Goal: Task Accomplishment & Management: Use online tool/utility

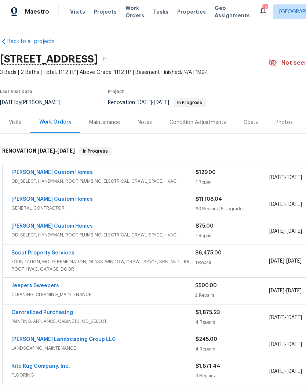
click at [251, 122] on div "Costs" at bounding box center [251, 122] width 14 height 7
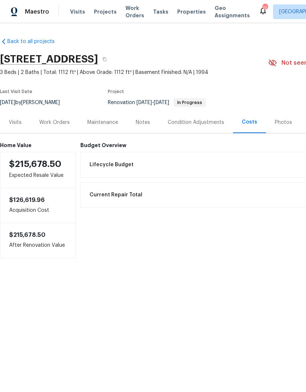
click at [64, 124] on div "Work Orders" at bounding box center [54, 122] width 30 height 7
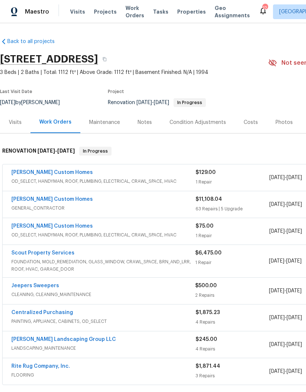
click at [77, 231] on span "OD_SELECT, HANDYMAN, ROOF, PLUMBING, ELECTRICAL, CRAWL_SPACE, HVAC" at bounding box center [103, 234] width 184 height 7
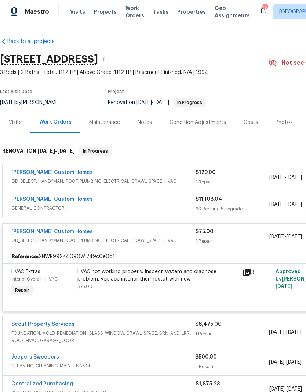
click at [239, 75] on span "3 Beds | 2 Baths | Total: 1112 ft² | Above Grade: 1112 ft² | Basement Finished:…" at bounding box center [134, 72] width 269 height 7
click at [146, 121] on div "Notes" at bounding box center [145, 122] width 14 height 7
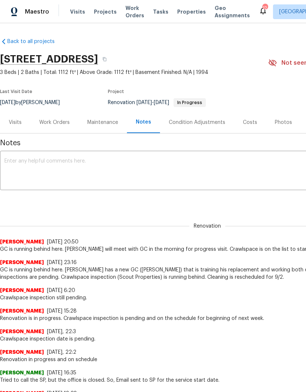
click at [115, 162] on textarea at bounding box center [207, 171] width 406 height 26
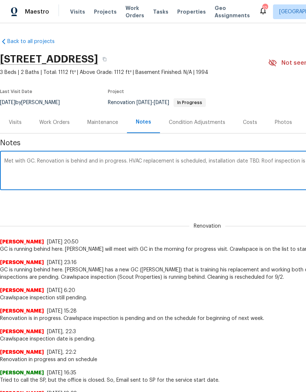
scroll to position [0, 109]
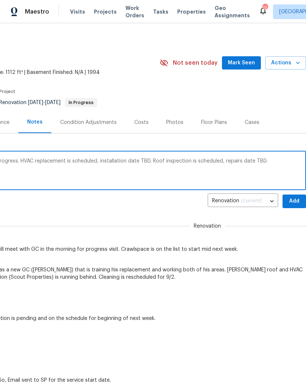
click at [72, 164] on textarea "Met with GC. Renovation is behind and in progress. HVAC replacement is schedule…" at bounding box center [99, 171] width 406 height 26
click at [213, 163] on textarea "Met with GC. Renovation is behind and in progress. HVAC replacement is on the s…" at bounding box center [99, 171] width 406 height 26
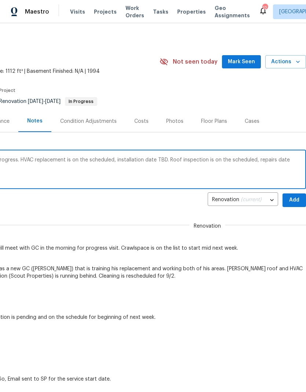
scroll to position [1, 109]
click at [301, 158] on textarea "Met with GC. Renovation is behind and in progress. HVAC replacement is on the s…" at bounding box center [99, 171] width 406 height 26
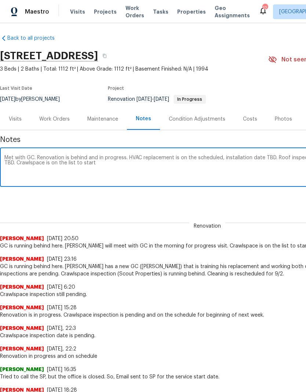
scroll to position [3, 0]
click at [35, 162] on textarea "Met with GC. Renovation is behind and in progress. HVAC replacement is on the s…" at bounding box center [207, 168] width 406 height 26
click at [59, 161] on textarea "Met with GC. Renovation is behind and in progress. HVAC replacement is on the s…" at bounding box center [207, 168] width 406 height 26
click at [191, 170] on textarea "Met with GC. Renovation is behind and in progress. HVAC replacement is on the s…" at bounding box center [207, 168] width 406 height 26
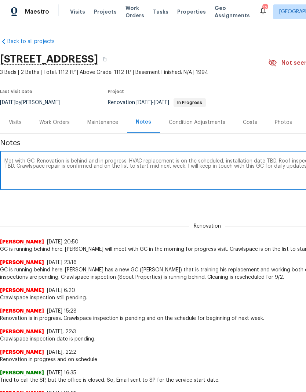
scroll to position [0, 0]
click at [35, 161] on textarea "Met with GC. Renovation is behind and in progress. HVAC replacement is on the s…" at bounding box center [207, 171] width 406 height 26
click at [131, 161] on textarea "Met with GC, [PERSON_NAME] ([PERSON_NAME]) Renovation is behind and in progress…" at bounding box center [207, 171] width 406 height 26
click at [122, 161] on textarea "Met with GC, [PERSON_NAME] ([PERSON_NAME]) Renovation in progress. HVAC replace…" at bounding box center [207, 171] width 406 height 26
click at [179, 160] on textarea "Met with GC, [PERSON_NAME] ([PERSON_NAME]) Renovation in progress but running b…" at bounding box center [207, 171] width 406 height 26
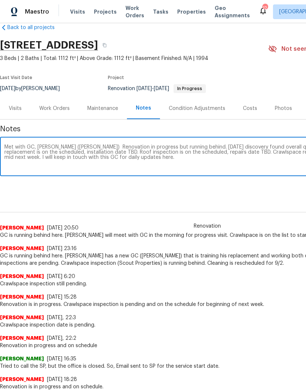
scroll to position [14, 0]
click at [58, 159] on textarea "Met with GC, [PERSON_NAME] ([PERSON_NAME]) Renovation in progress but running b…" at bounding box center [207, 157] width 406 height 26
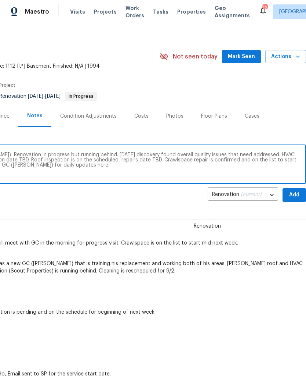
scroll to position [6, 109]
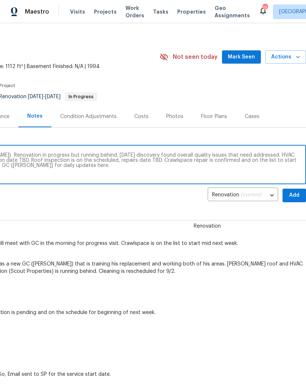
click at [233, 155] on textarea "Met with GC, [PERSON_NAME] ([PERSON_NAME]) Renovation in progress but running b…" at bounding box center [99, 165] width 406 height 26
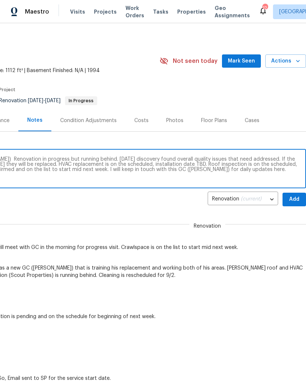
scroll to position [2, 109]
click at [228, 159] on textarea "Met with GC, [PERSON_NAME] ([PERSON_NAME]) Renovation in progress but running b…" at bounding box center [99, 170] width 406 height 26
click at [269, 162] on textarea "Met with GC, [PERSON_NAME] ([PERSON_NAME]) Renovation in progress but running b…" at bounding box center [99, 170] width 406 height 26
click at [252, 177] on textarea "Met with GC, [PERSON_NAME] ([PERSON_NAME]) Renovation in progress but running b…" at bounding box center [99, 170] width 406 height 26
click at [270, 157] on textarea "Met with GC, [PERSON_NAME] ([PERSON_NAME]) Renovation in progress but running b…" at bounding box center [99, 170] width 406 height 26
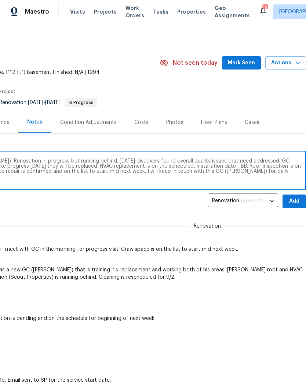
scroll to position [0, 109]
type textarea "Met with GC, [PERSON_NAME] ([PERSON_NAME]) Renovation in progress but running b…"
click at [247, 62] on span "Mark Seen" at bounding box center [241, 62] width 27 height 9
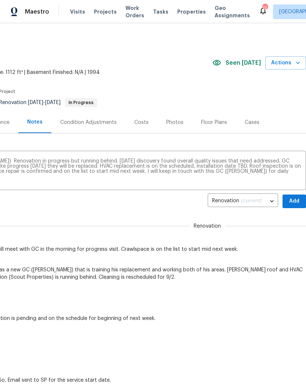
click at [298, 199] on span "Add" at bounding box center [295, 201] width 12 height 9
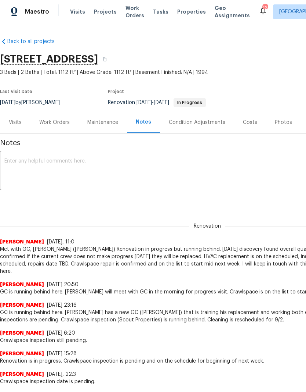
scroll to position [0, 0]
click at [58, 123] on div "Work Orders" at bounding box center [54, 122] width 30 height 7
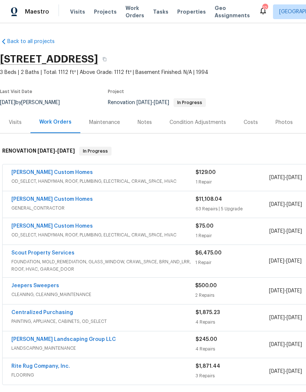
click at [55, 199] on link "[PERSON_NAME] Custom Homes" at bounding box center [52, 199] width 82 height 5
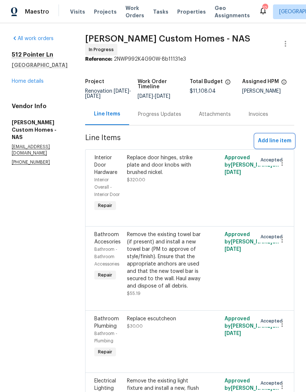
click at [281, 143] on span "Add line item" at bounding box center [274, 140] width 33 height 9
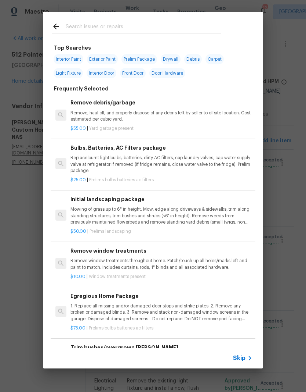
click at [132, 29] on input "text" at bounding box center [144, 27] width 156 height 11
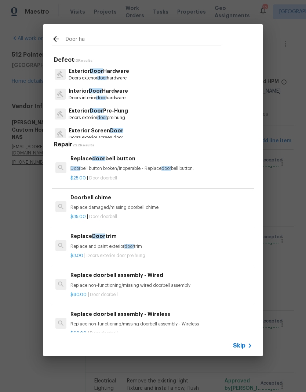
type input "Door har"
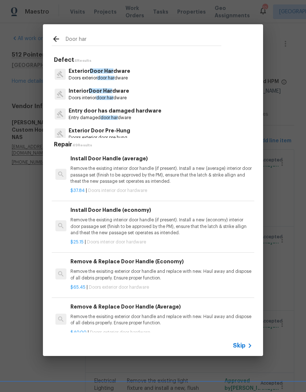
click at [121, 73] on p "Exterior Door Har dware" at bounding box center [100, 71] width 62 height 8
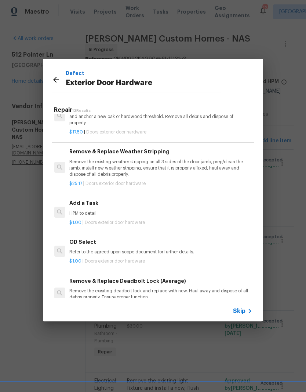
scroll to position [166, 1]
click at [97, 210] on p "HPM to detail" at bounding box center [160, 213] width 182 height 6
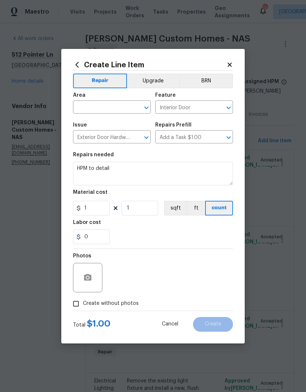
click at [133, 106] on button "Clear" at bounding box center [137, 108] width 10 height 10
click at [98, 124] on li "Garage" at bounding box center [112, 124] width 78 height 12
type input "Garage"
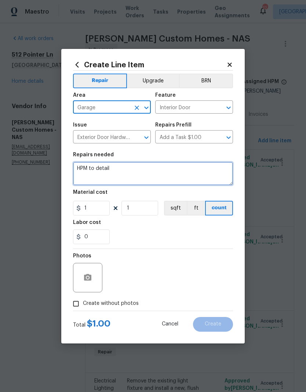
click at [126, 168] on textarea "HPM to detail" at bounding box center [153, 174] width 160 height 24
type textarea "H"
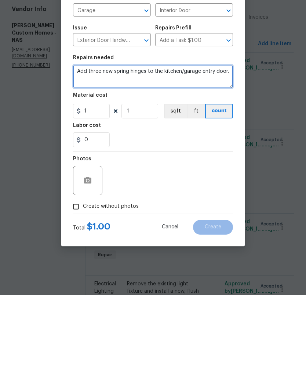
type textarea "Add three new spring hinges to the kitchen/garage entry door."
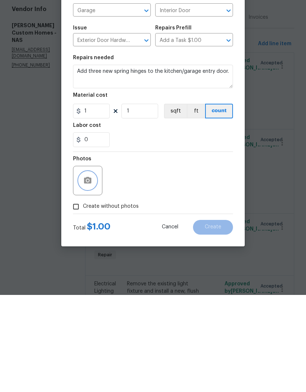
click at [90, 274] on icon "button" at bounding box center [87, 277] width 7 height 7
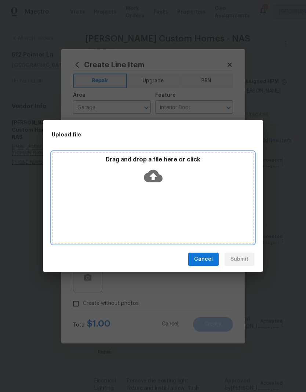
click at [168, 193] on div "Drag and drop a file here or click" at bounding box center [153, 198] width 203 height 92
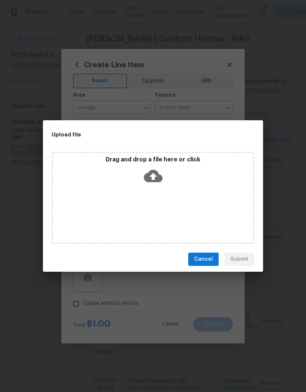
click at [211, 262] on span "Cancel" at bounding box center [203, 259] width 19 height 9
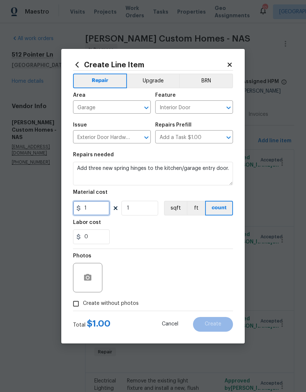
click at [100, 208] on input "1" at bounding box center [91, 208] width 37 height 15
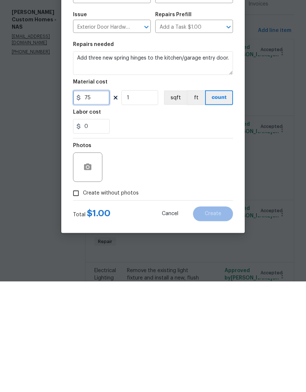
type input "75"
click at [91, 274] on icon "button" at bounding box center [87, 277] width 7 height 7
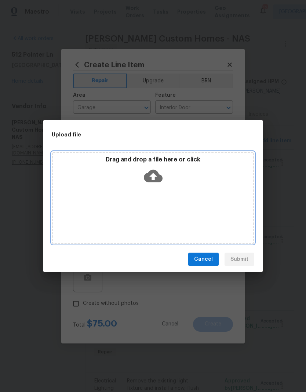
click at [172, 190] on div "Drag and drop a file here or click" at bounding box center [153, 198] width 203 height 92
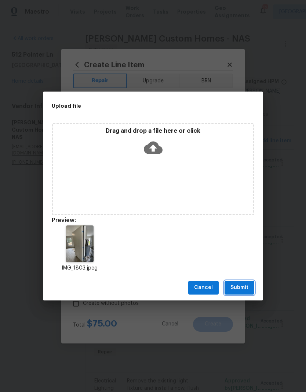
click at [249, 287] on button "Submit" at bounding box center [240, 288] width 30 height 14
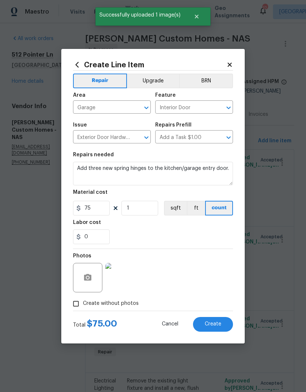
click at [124, 275] on img at bounding box center [119, 277] width 29 height 29
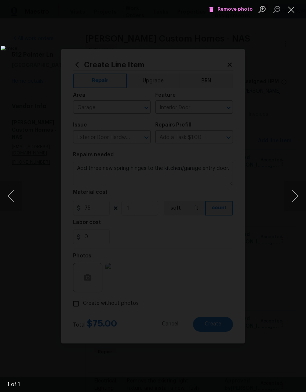
click at [293, 12] on button "Close lightbox" at bounding box center [291, 9] width 15 height 13
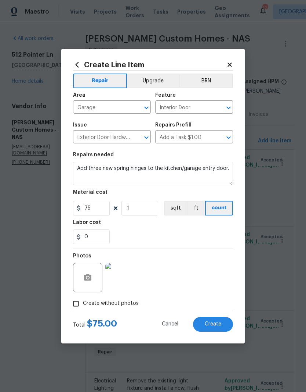
click at [216, 321] on span "Create" at bounding box center [213, 324] width 17 height 6
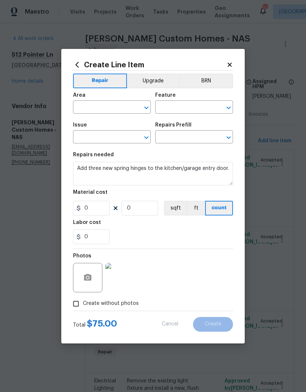
scroll to position [0, 0]
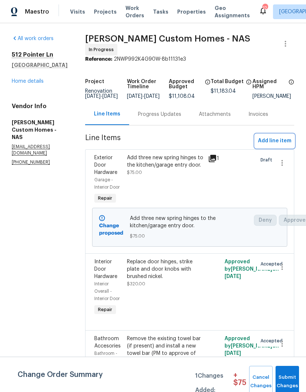
click at [282, 144] on span "Add line item" at bounding box center [274, 140] width 33 height 9
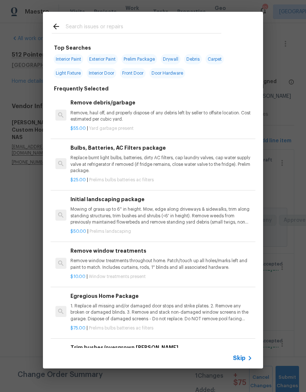
click at [144, 22] on input "text" at bounding box center [144, 27] width 156 height 11
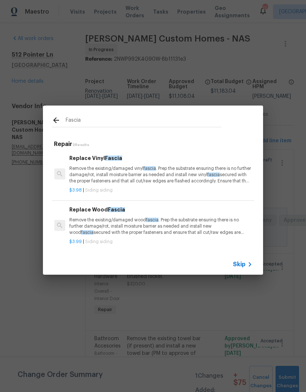
scroll to position [0, 1]
type input "F"
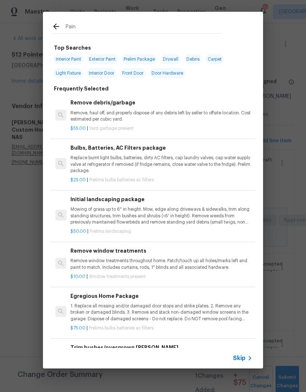
type input "Paint"
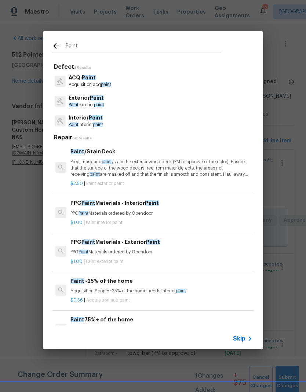
click at [100, 98] on span "Paint" at bounding box center [97, 97] width 14 height 5
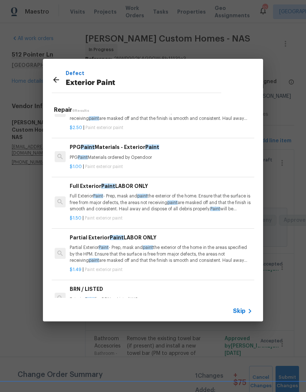
scroll to position [27, 0]
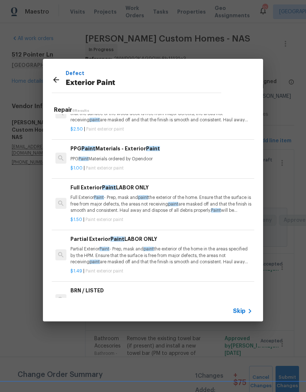
click at [107, 240] on h6 "Partial Exterior Paint LABOR ONLY" at bounding box center [162, 239] width 182 height 8
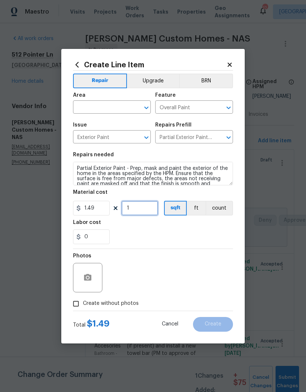
click at [142, 211] on input "1" at bounding box center [140, 208] width 37 height 15
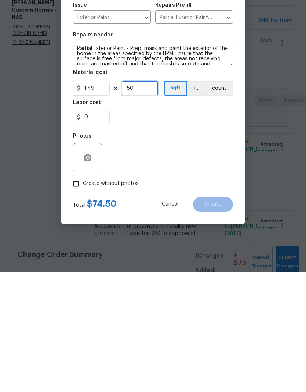
type input "50"
click at [94, 269] on button "button" at bounding box center [88, 278] width 18 height 18
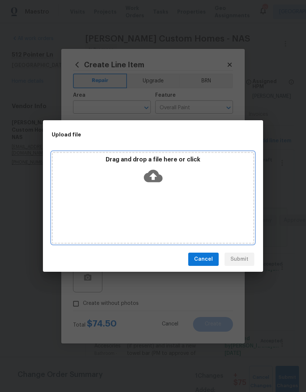
click at [182, 194] on div "Drag and drop a file here or click" at bounding box center [153, 198] width 203 height 92
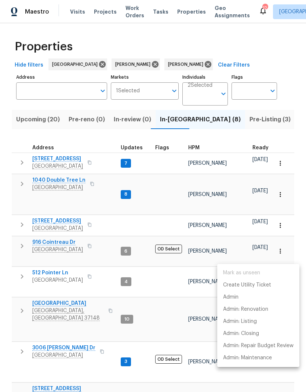
click at [73, 183] on div at bounding box center [153, 196] width 306 height 392
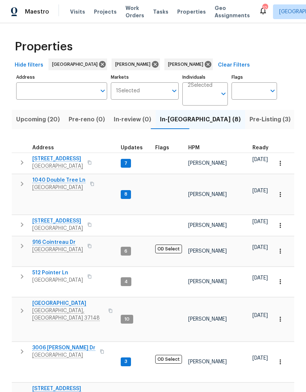
click at [72, 180] on span "1040 Double Tree Ln" at bounding box center [58, 179] width 53 height 7
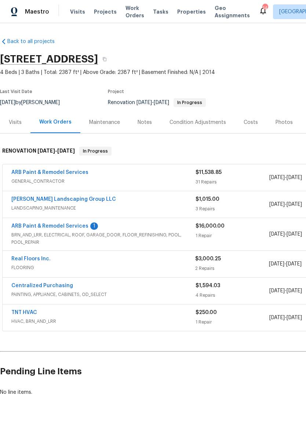
click at [73, 223] on link "ARB Paint & Remodel Services" at bounding box center [49, 225] width 77 height 5
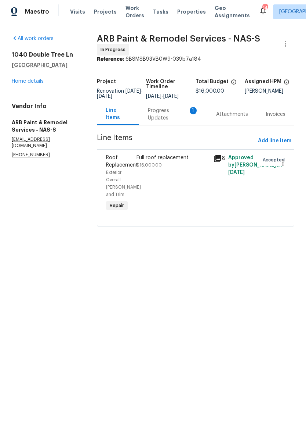
click at [170, 119] on div "Progress Updates 1" at bounding box center [173, 114] width 51 height 15
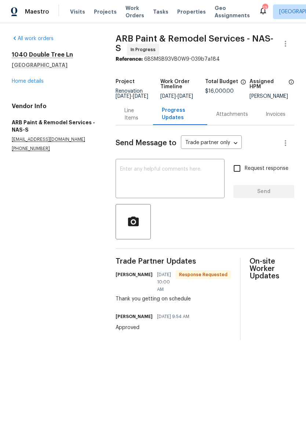
click at [39, 82] on link "Home details" at bounding box center [28, 81] width 32 height 5
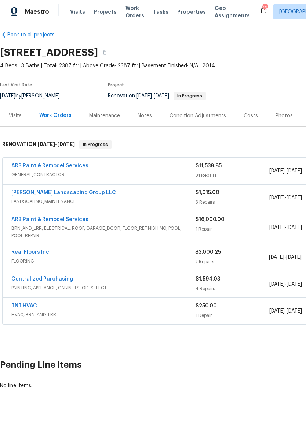
scroll to position [7, 0]
click at [145, 116] on div "Notes" at bounding box center [145, 115] width 14 height 7
